Goal: Information Seeking & Learning: Learn about a topic

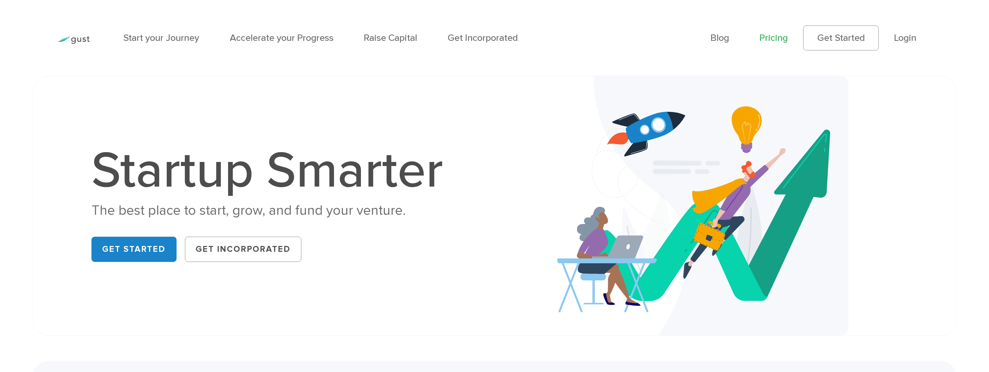
click at [773, 39] on link "Pricing" at bounding box center [773, 37] width 28 height 11
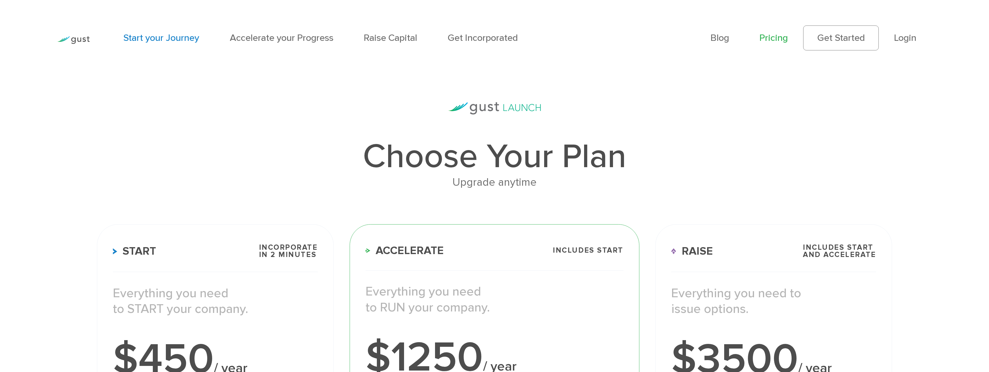
click at [152, 39] on link "Start your Journey" at bounding box center [161, 37] width 76 height 11
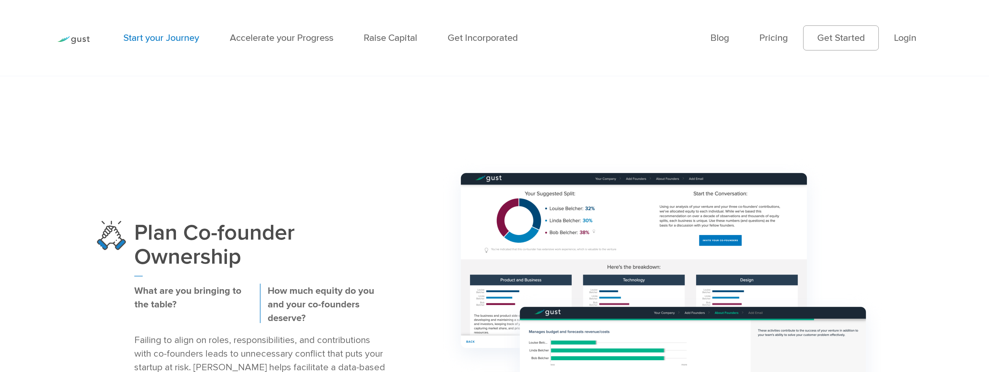
scroll to position [637, 0]
